Goal: Transaction & Acquisition: Purchase product/service

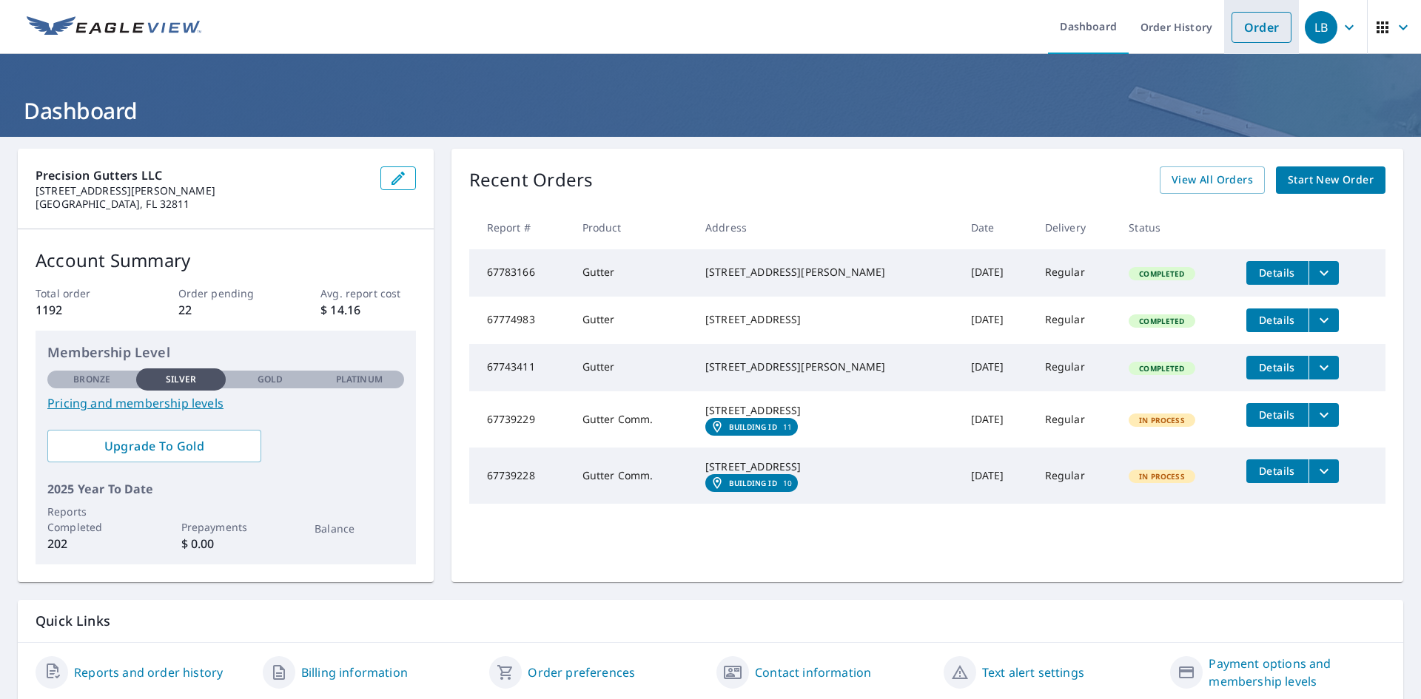
click at [1243, 30] on link "Order" at bounding box center [1262, 27] width 60 height 31
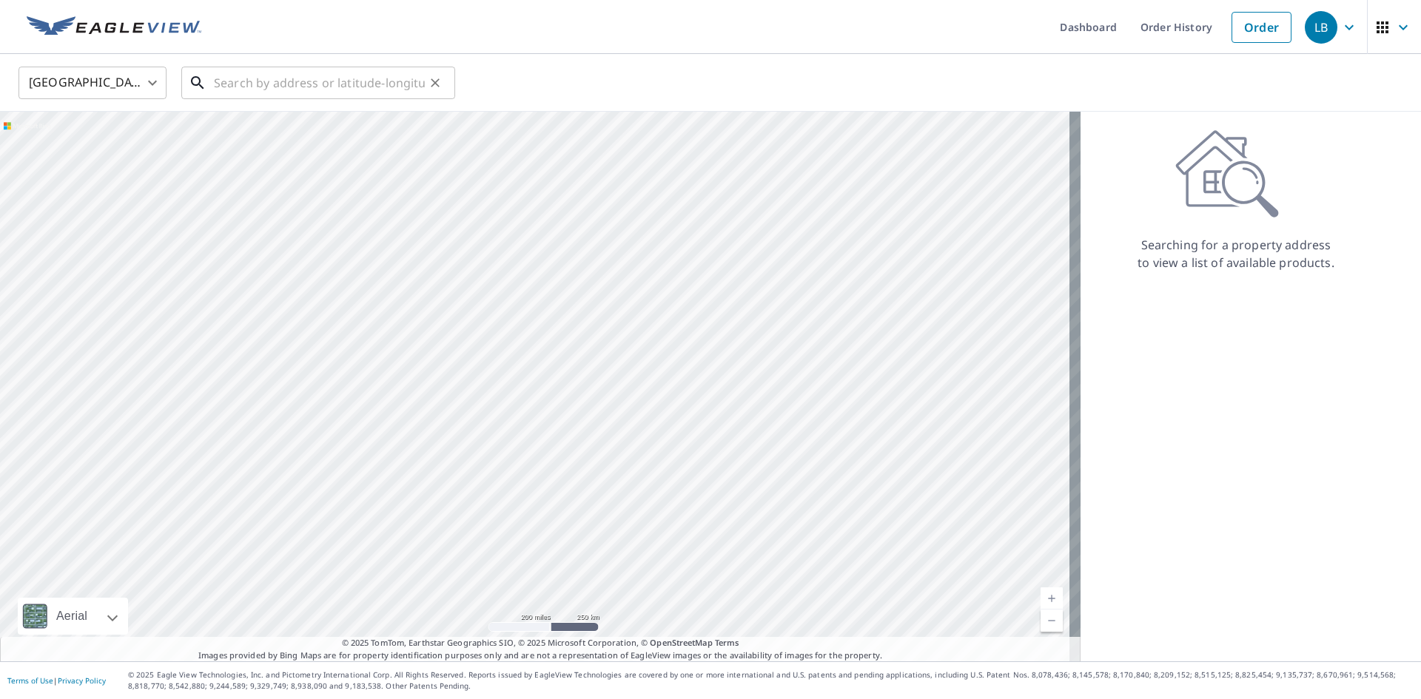
click at [359, 82] on input "text" at bounding box center [319, 82] width 211 height 41
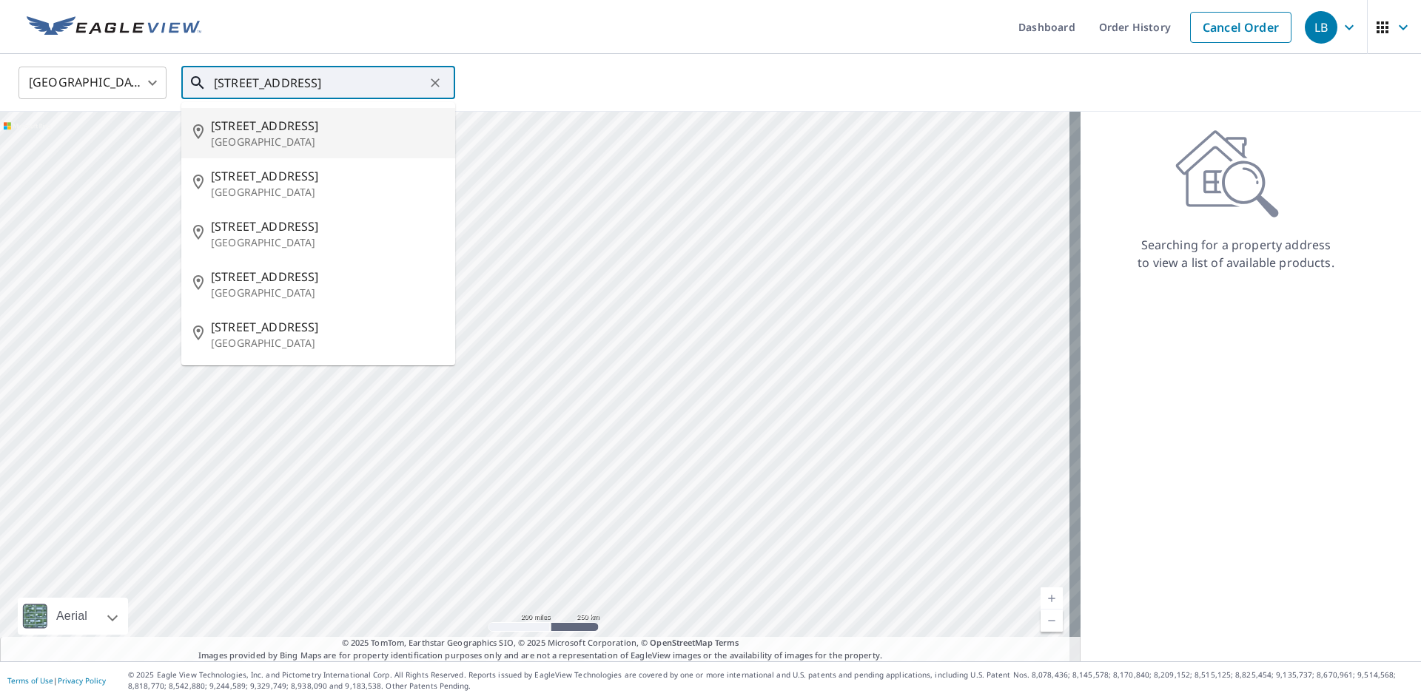
click at [323, 139] on p "[GEOGRAPHIC_DATA]" at bounding box center [327, 142] width 232 height 15
type input "[STREET_ADDRESS]"
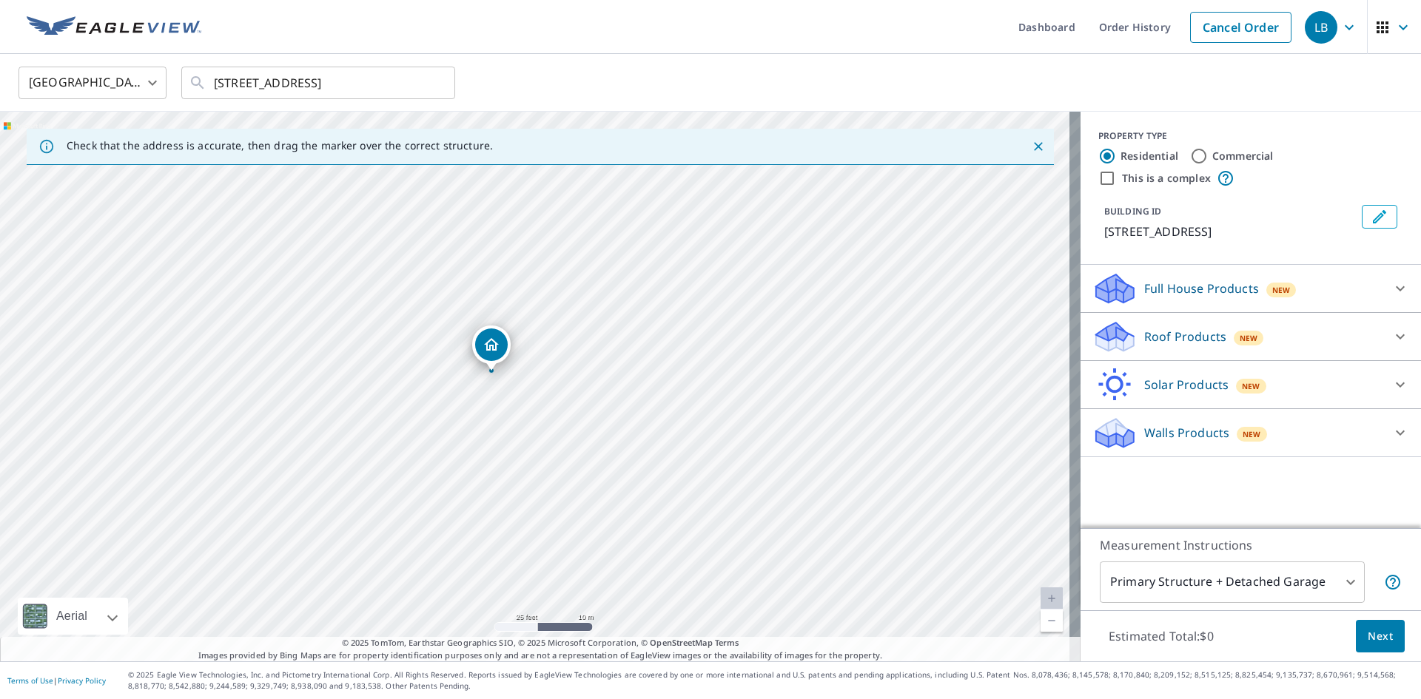
click at [1319, 351] on div "Roof Products New" at bounding box center [1237, 337] width 290 height 35
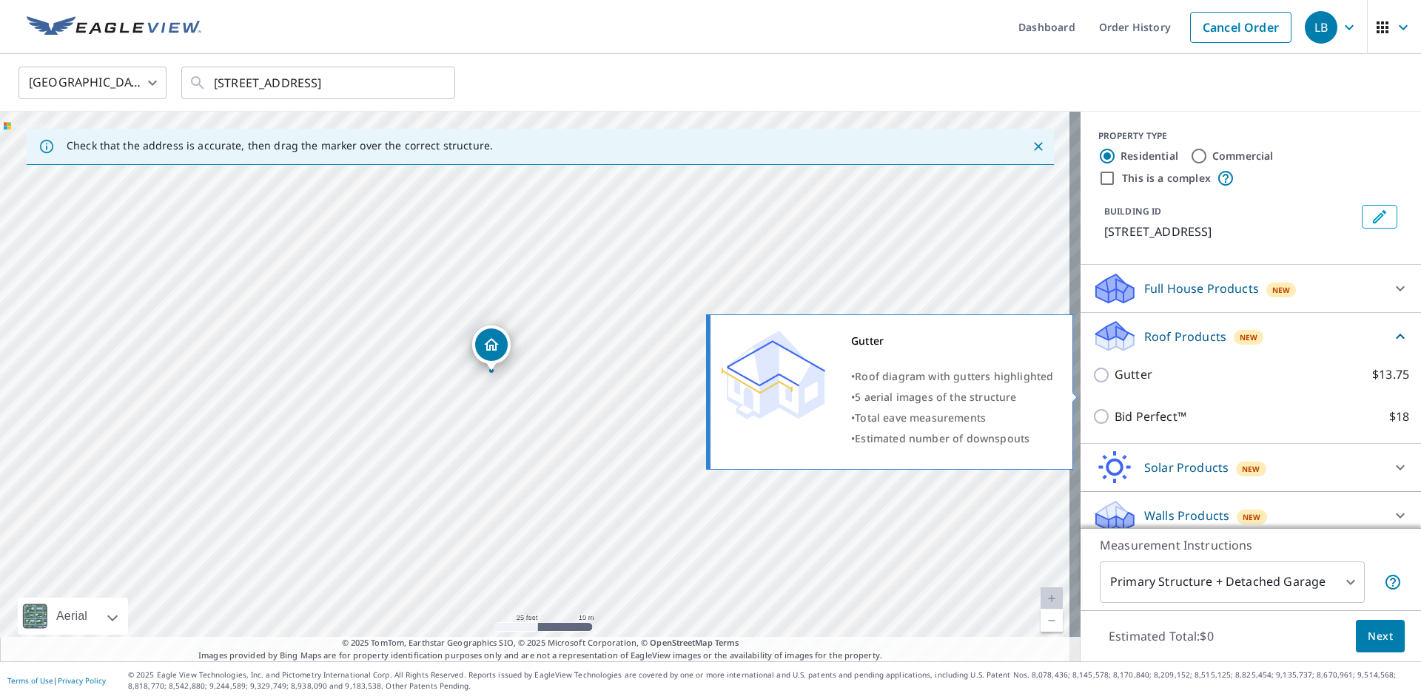
click at [1092, 384] on input "Gutter $13.75" at bounding box center [1103, 375] width 22 height 18
checkbox input "true"
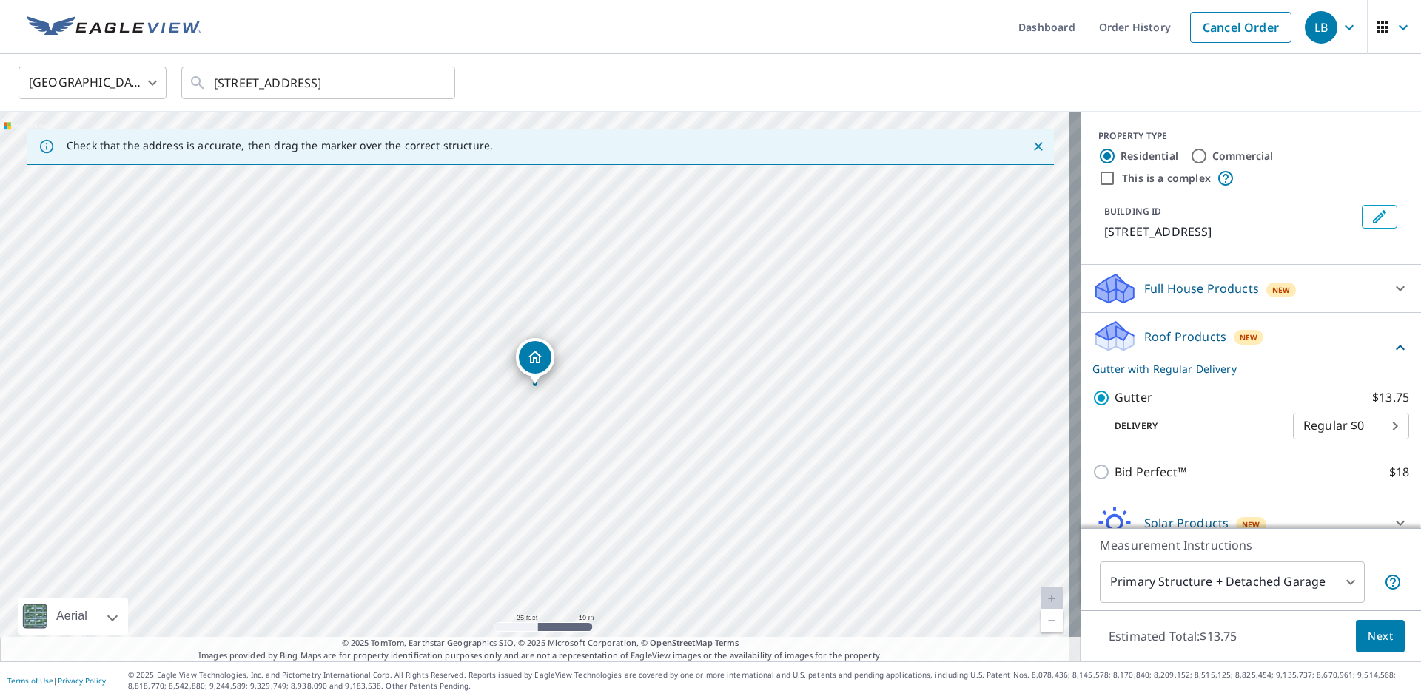
click at [1380, 631] on span "Next" at bounding box center [1380, 637] width 25 height 19
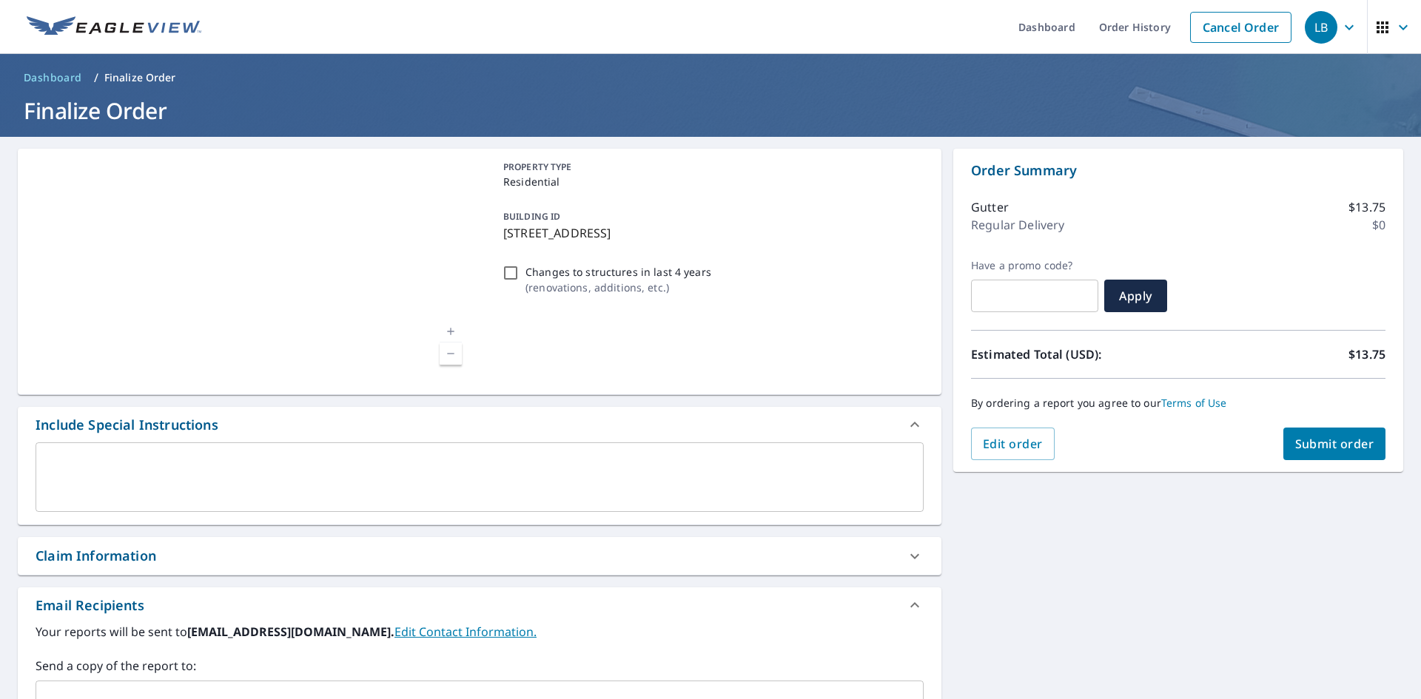
scroll to position [222, 0]
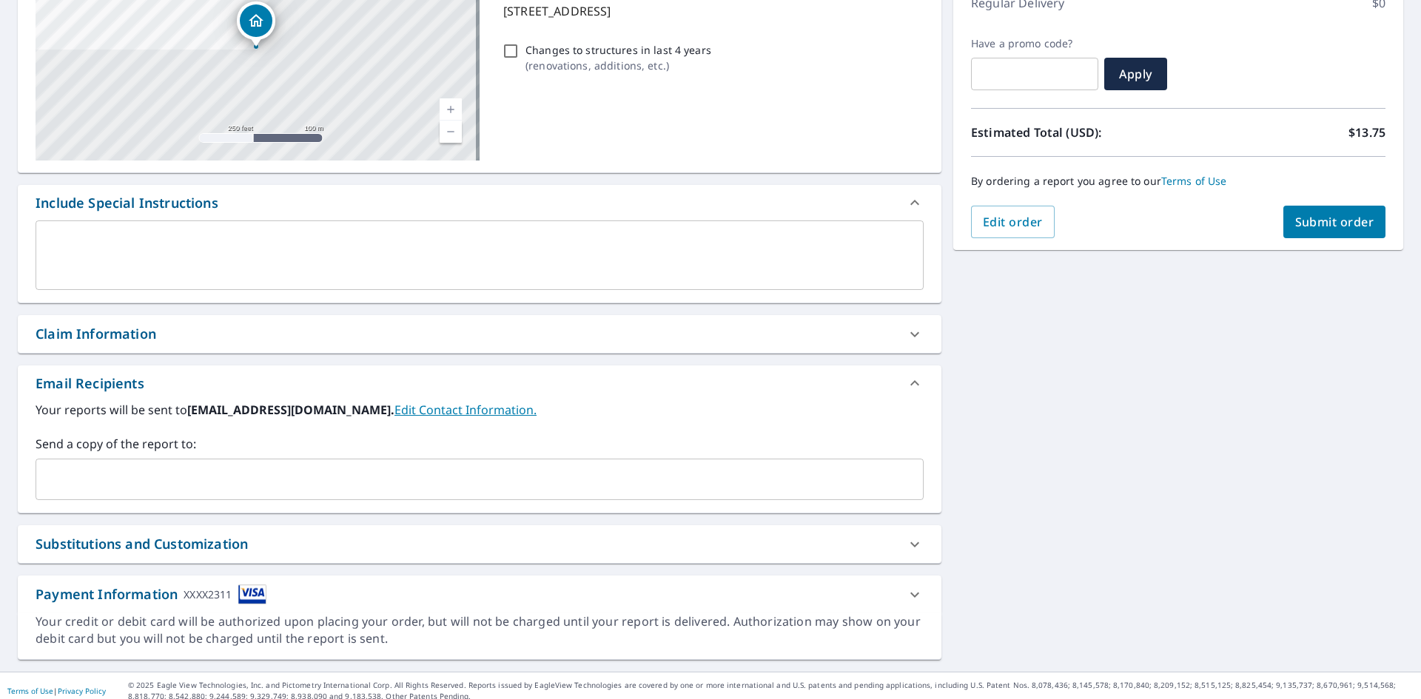
click at [195, 466] on input "text" at bounding box center [468, 480] width 853 height 28
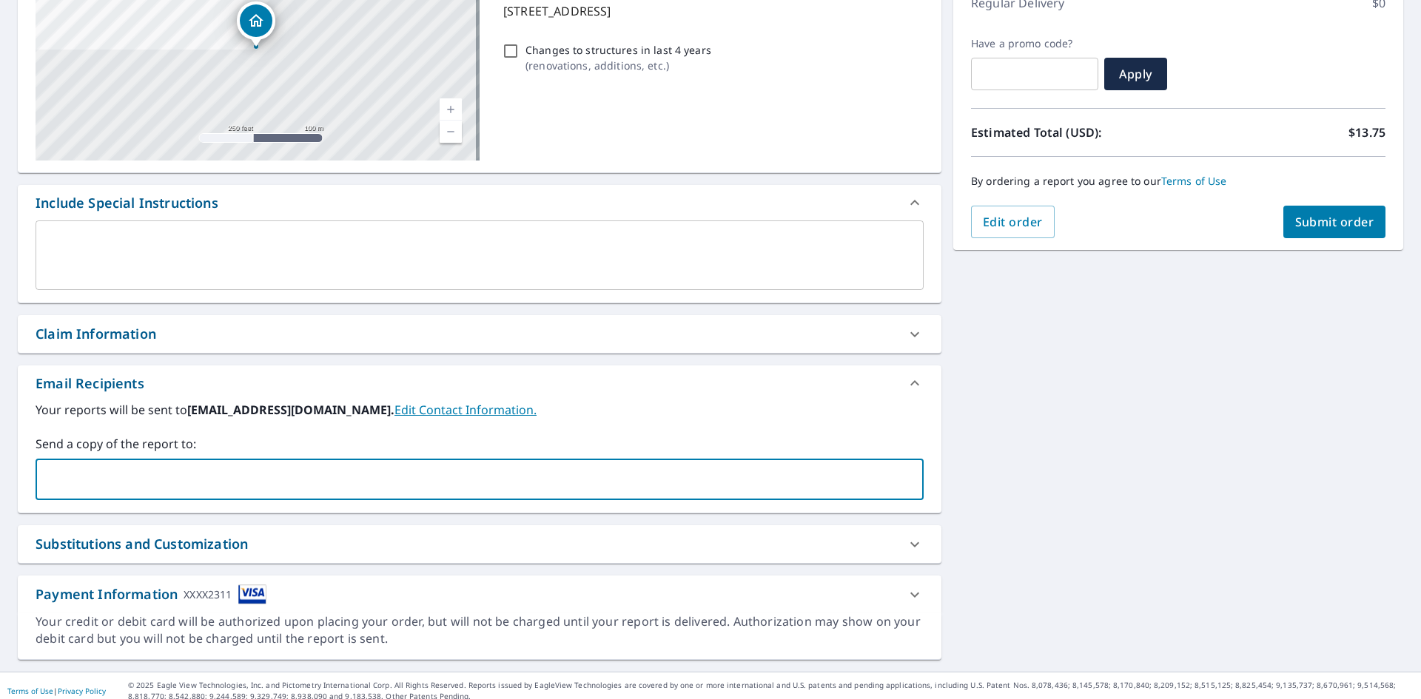
type input "[EMAIL_ADDRESS][DOMAIN_NAME]"
click at [1315, 224] on span "Submit order" at bounding box center [1334, 222] width 79 height 16
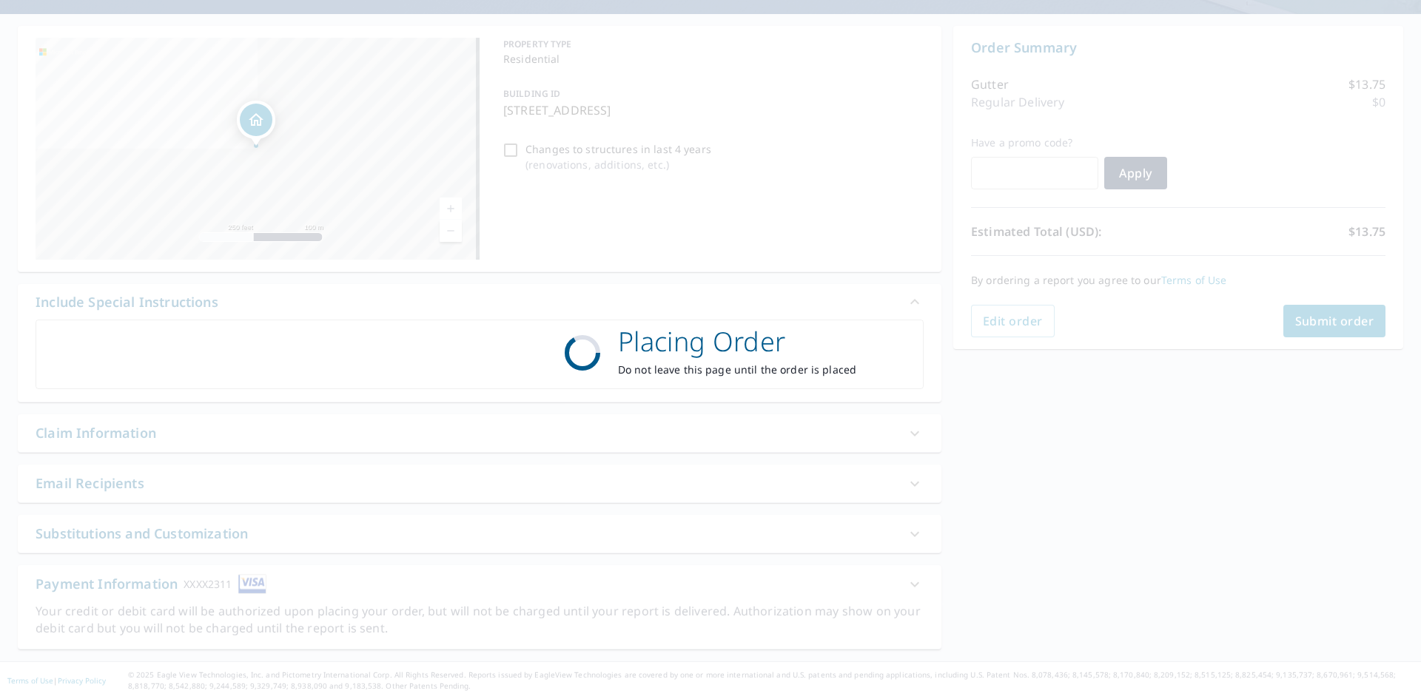
scroll to position [123, 0]
